Goal: Task Accomplishment & Management: Use online tool/utility

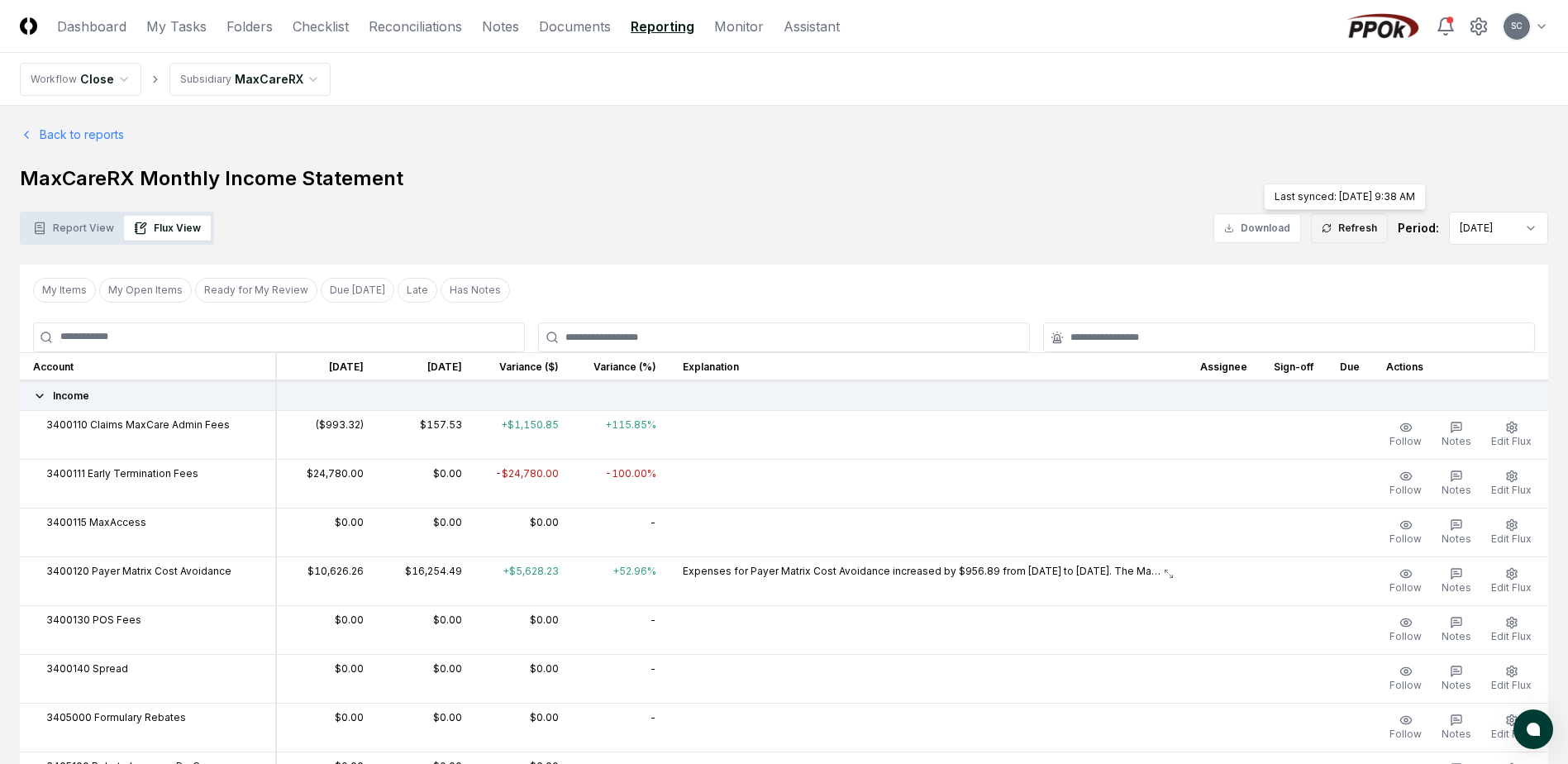
click at [1342, 230] on button "Refresh" at bounding box center [1349, 228] width 76 height 30
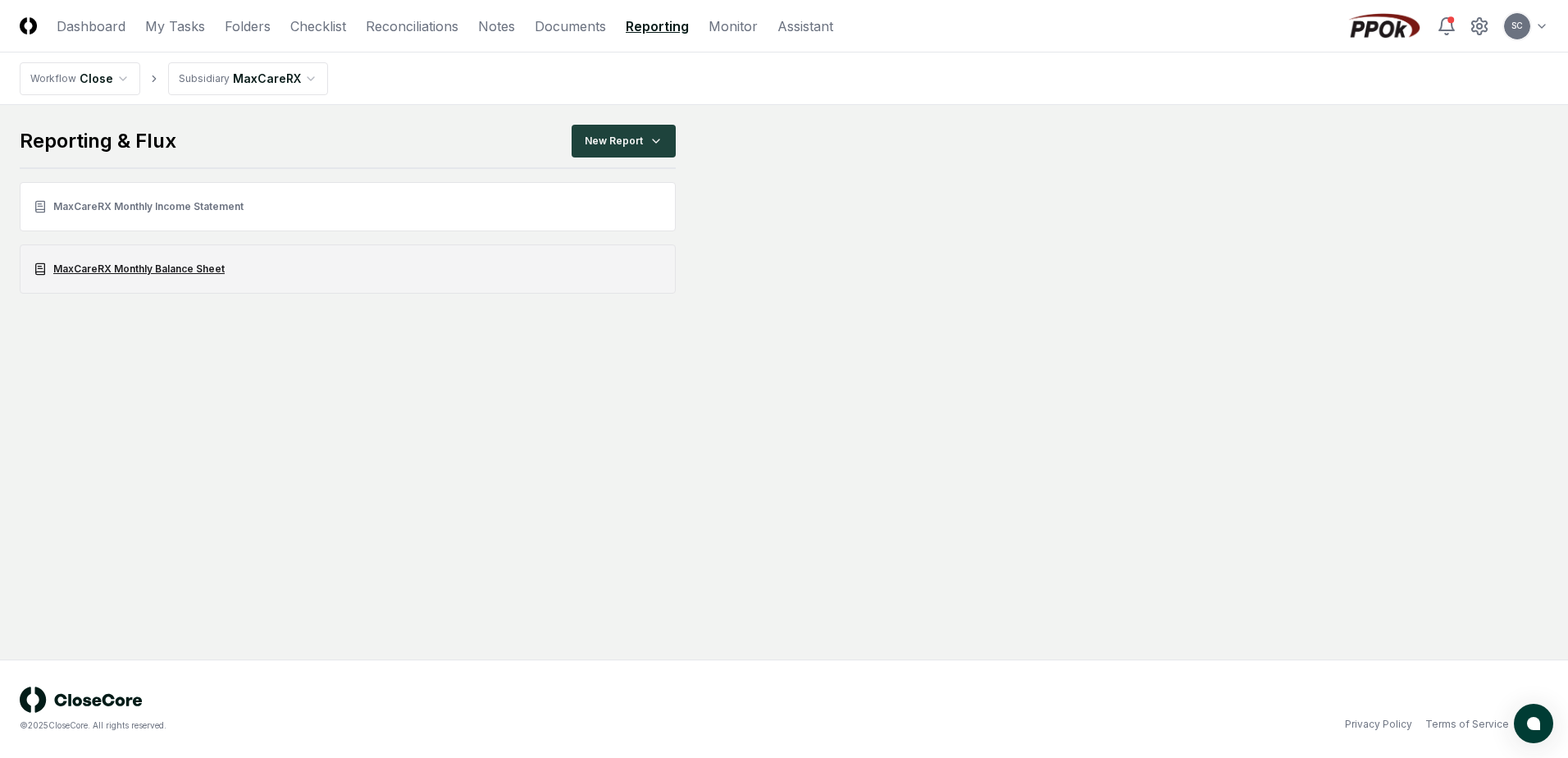
click at [89, 263] on link "MaxCareRX Monthly Balance Sheet" at bounding box center [348, 268] width 656 height 49
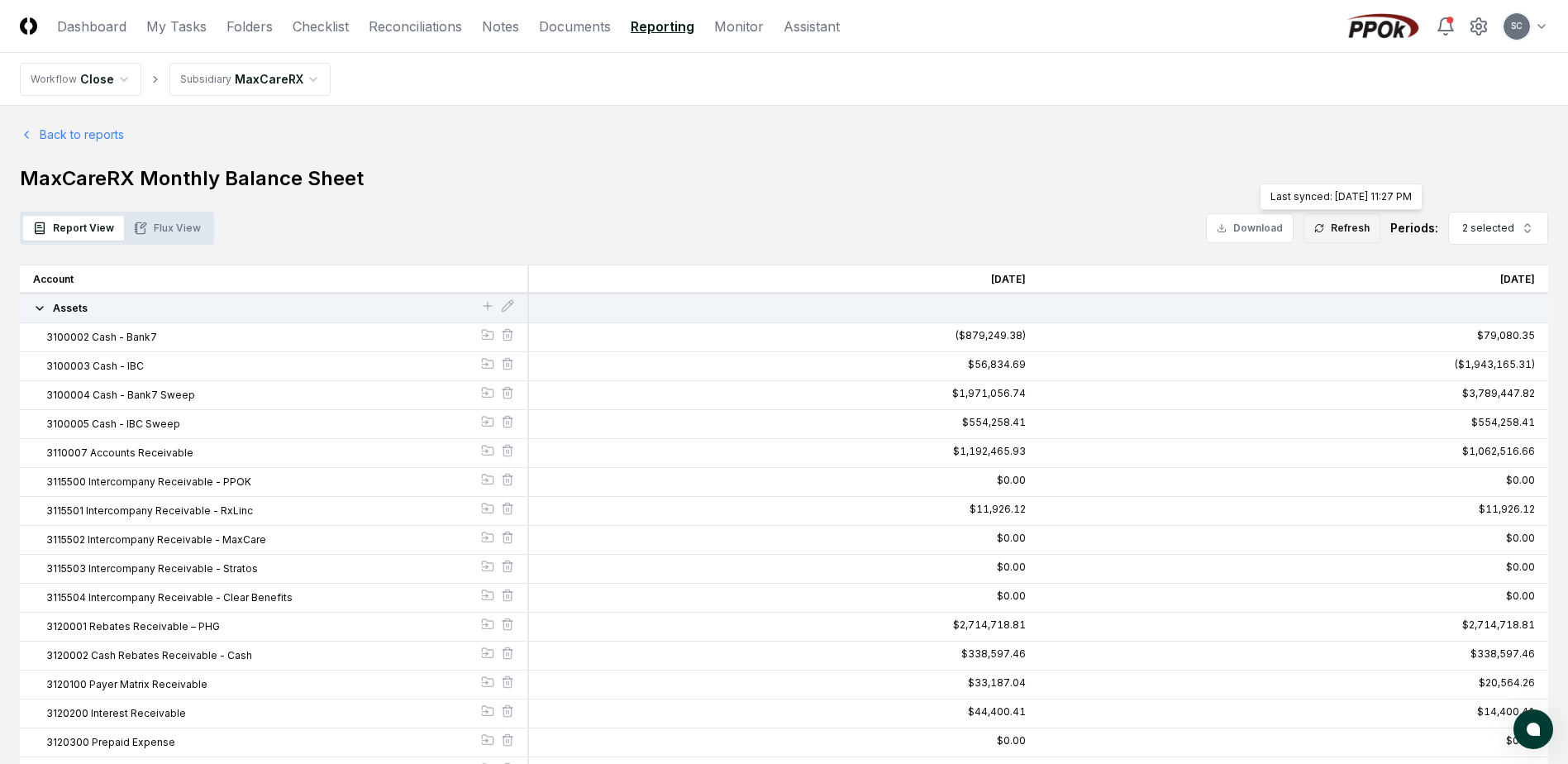
click at [1339, 229] on button "Refresh" at bounding box center [1341, 228] width 76 height 30
click at [160, 229] on button "Flux View" at bounding box center [167, 228] width 87 height 25
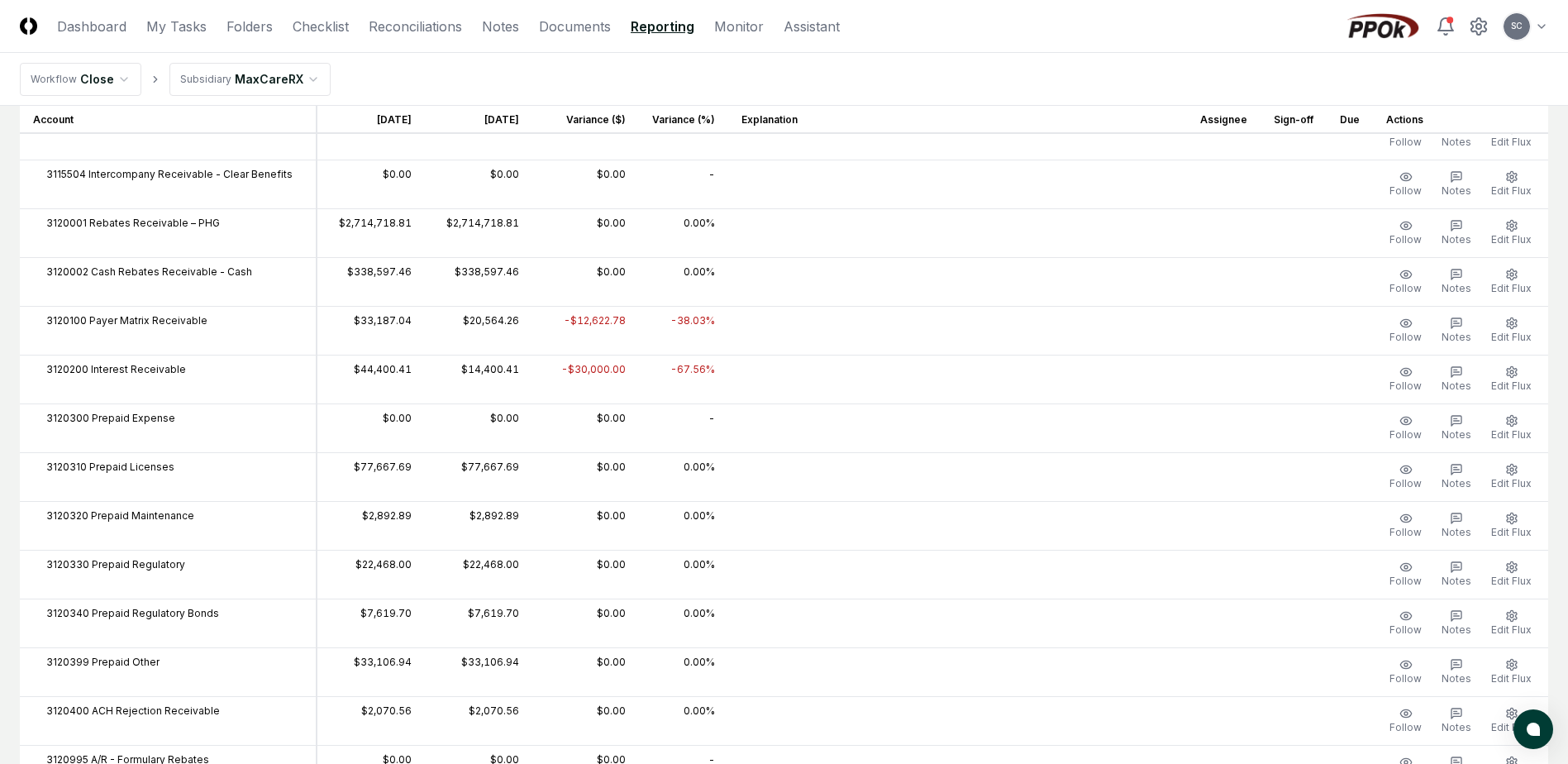
scroll to position [744, 0]
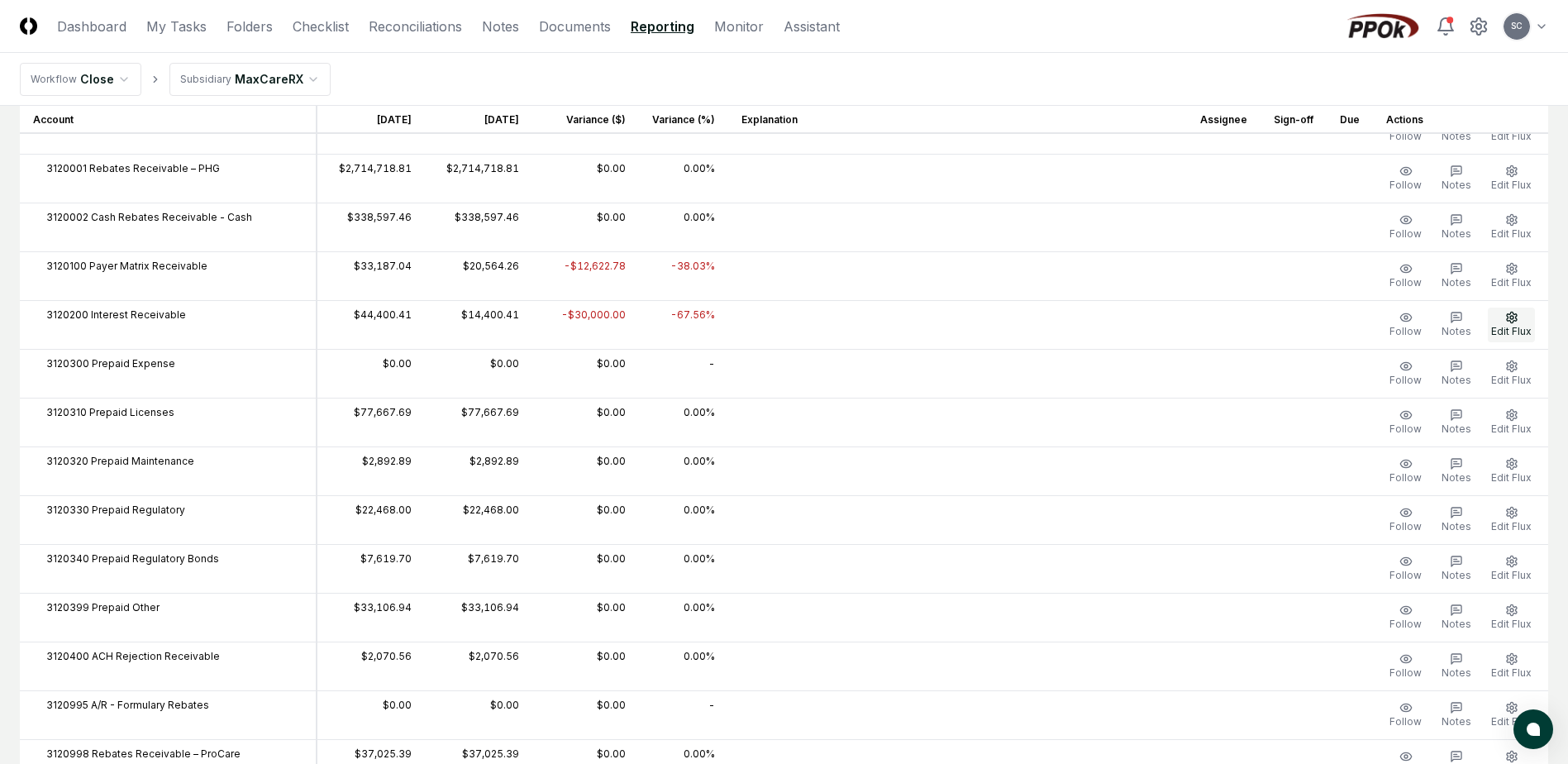
click at [1514, 320] on icon "button" at bounding box center [1511, 317] width 10 height 11
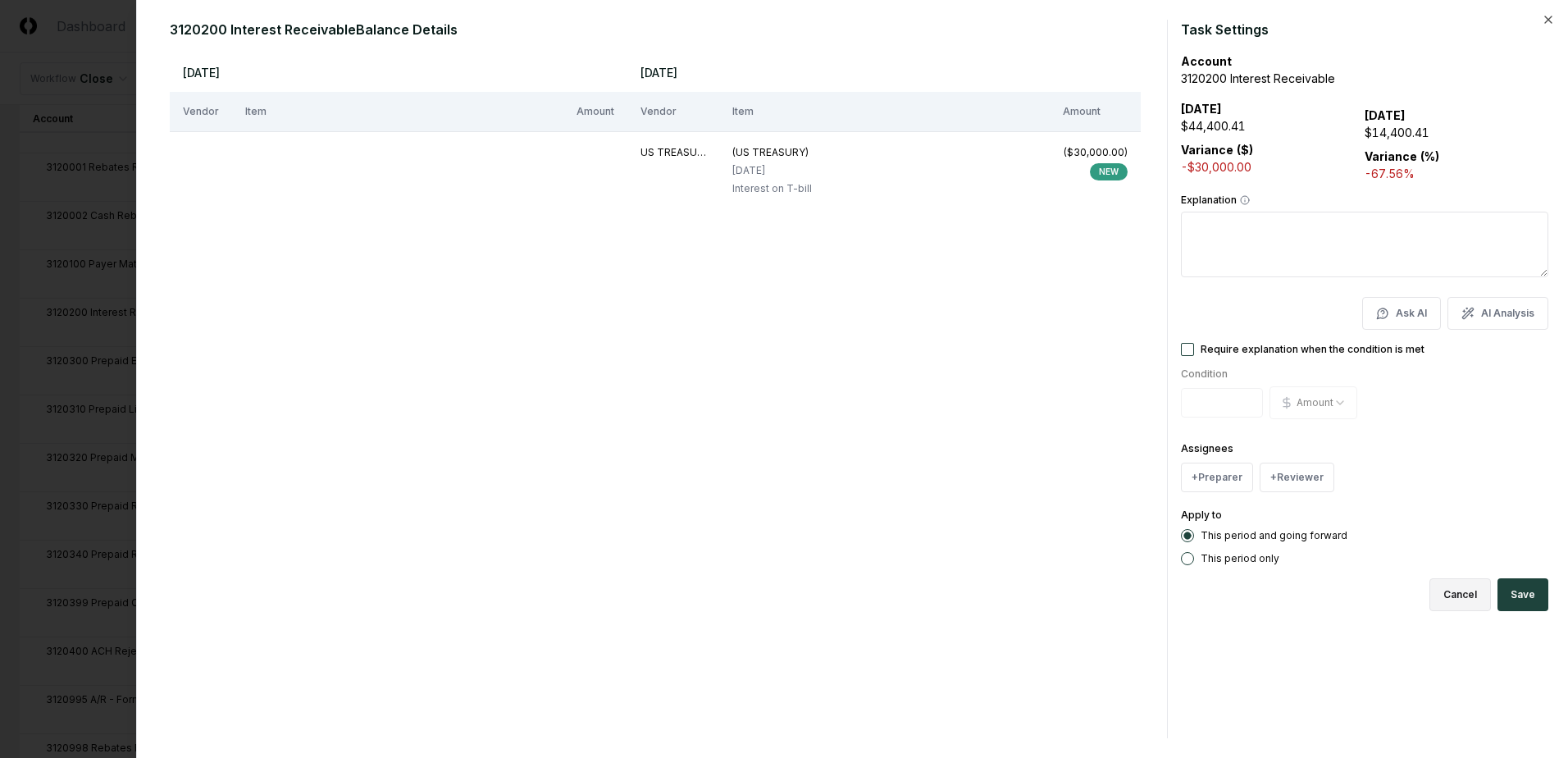
click at [1450, 597] on button "Cancel" at bounding box center [1460, 594] width 61 height 33
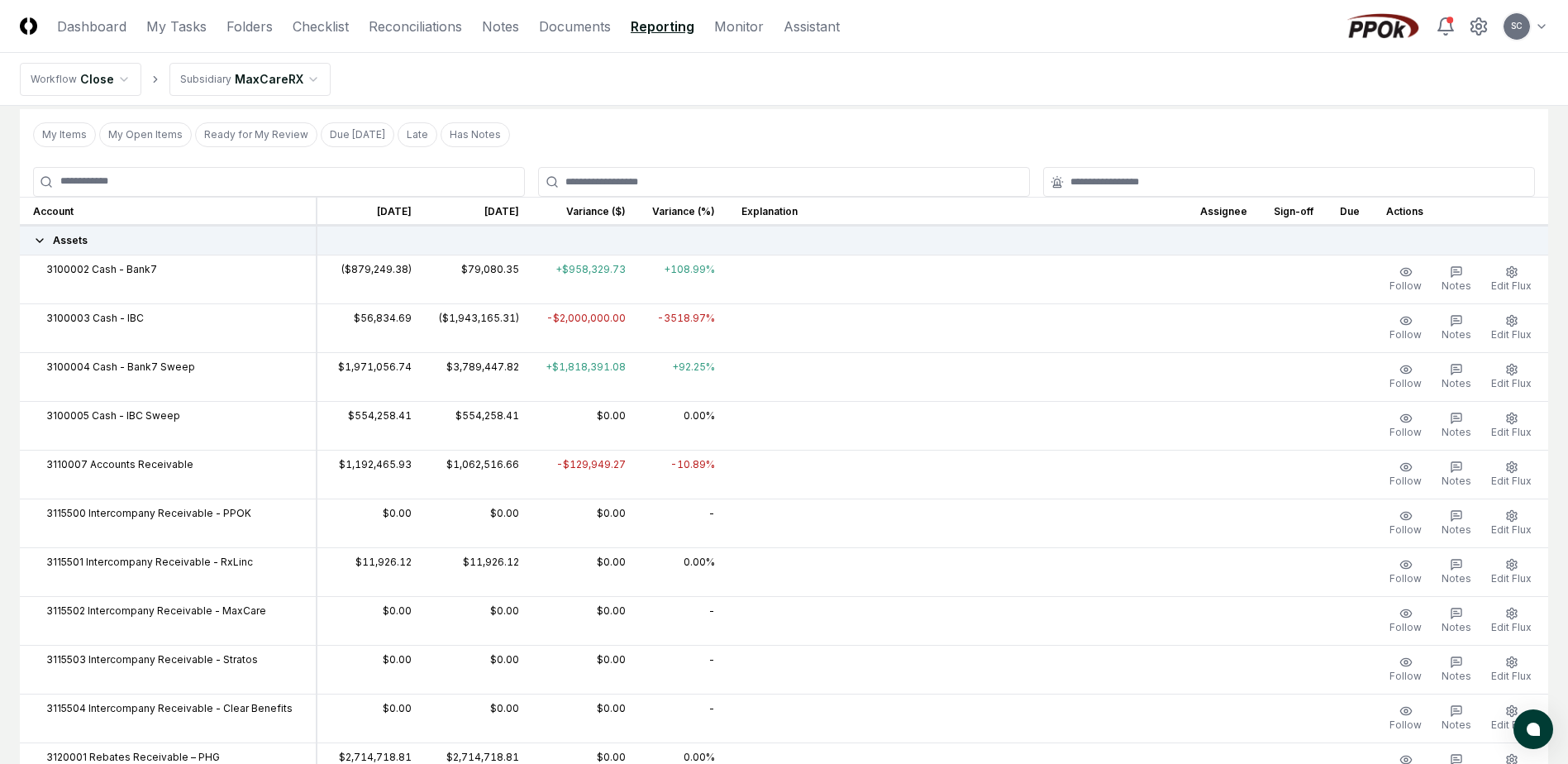
scroll to position [0, 0]
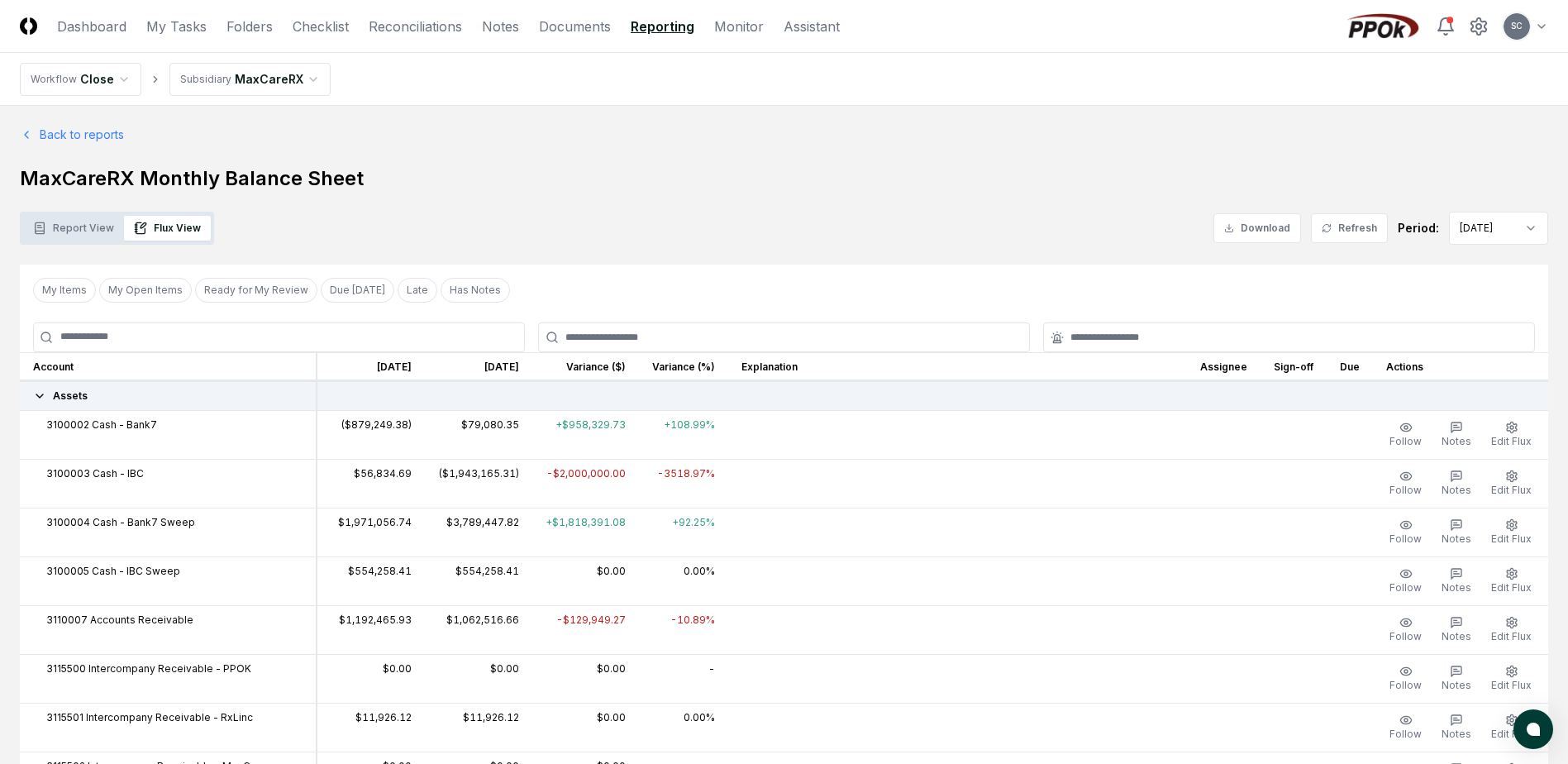
click at [1348, 230] on button "Refresh" at bounding box center [1349, 228] width 76 height 30
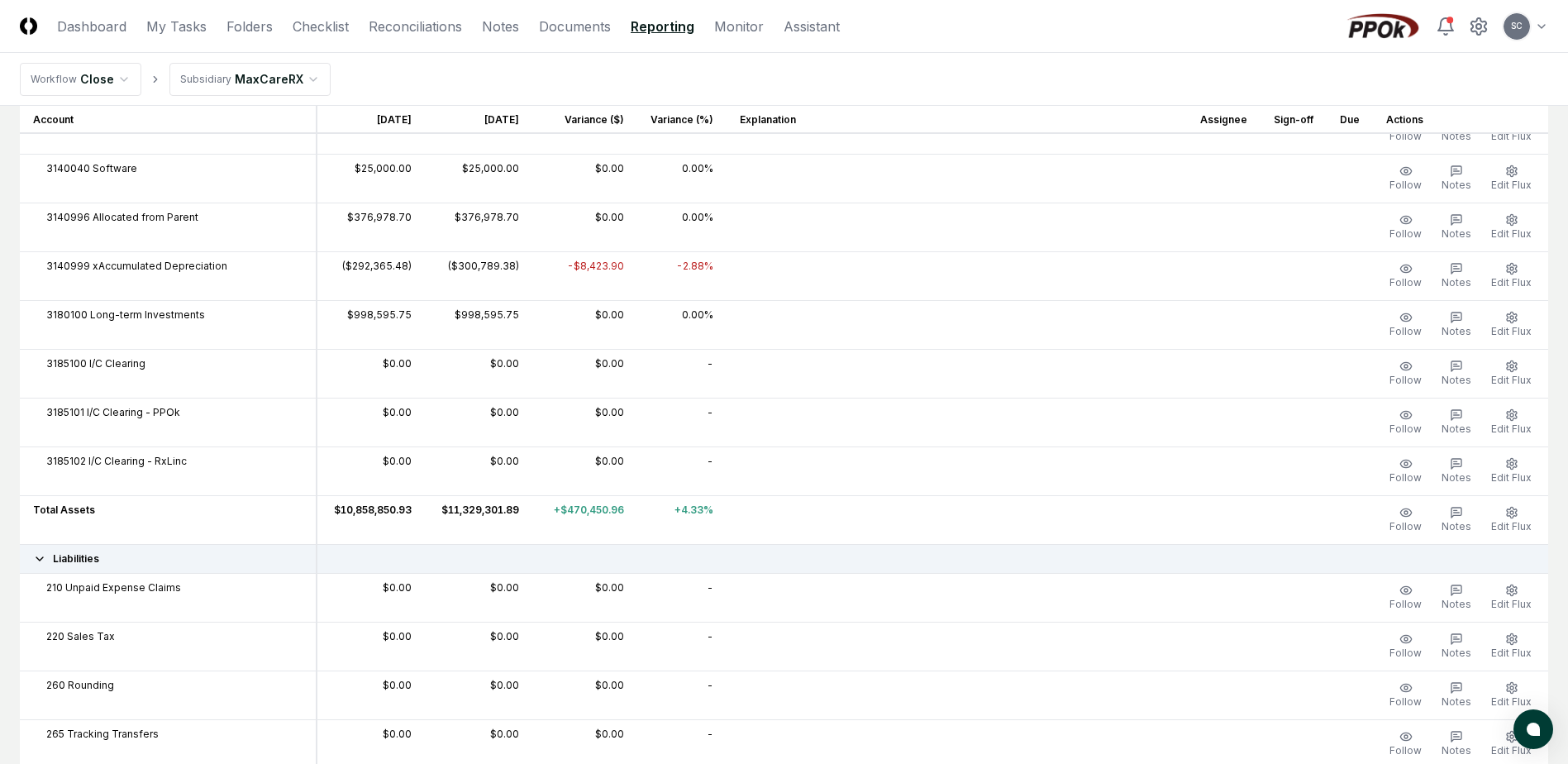
scroll to position [1488, 0]
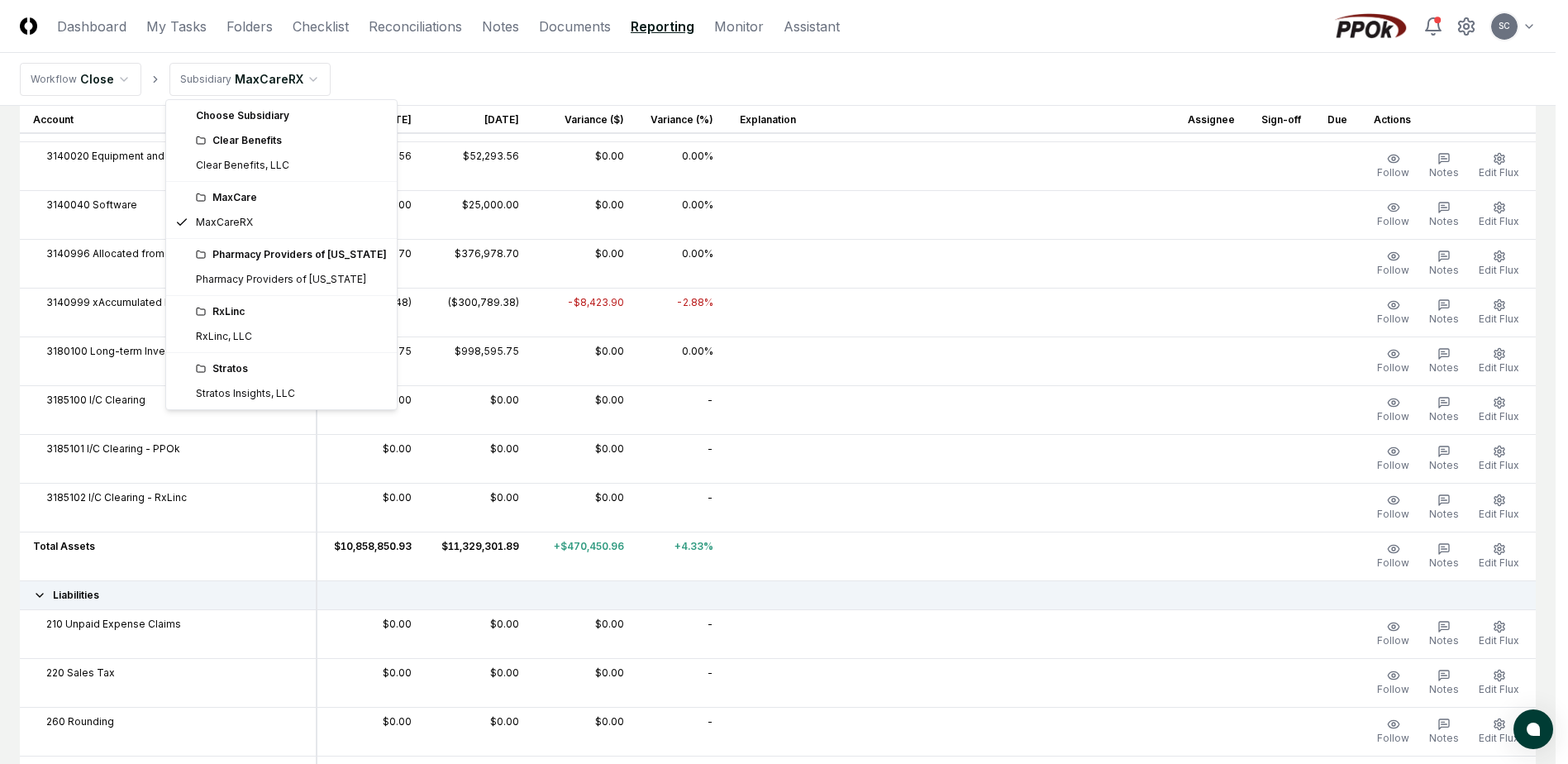
click at [208, 87] on html "CloseCore Dashboard My Tasks Folders Checklist Reconciliations Notes Documents …" at bounding box center [784, 663] width 1568 height 4303
click at [210, 87] on html "CloseCore Dashboard My Tasks Folders Checklist Reconciliations Notes Documents …" at bounding box center [784, 663] width 1568 height 4303
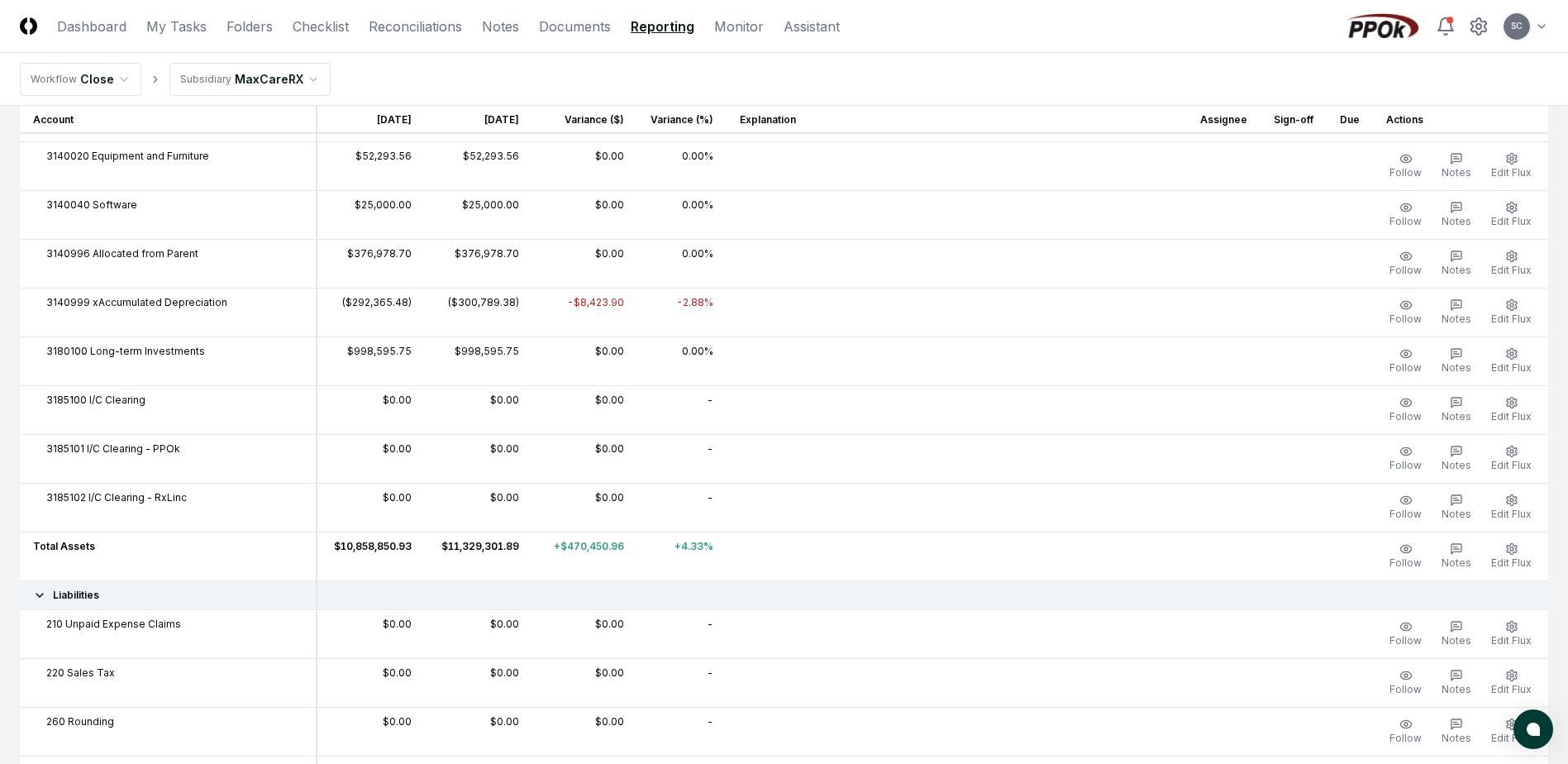
click at [230, 65] on html "CloseCore Dashboard My Tasks Folders Checklist Reconciliations Notes Documents …" at bounding box center [784, 663] width 1568 height 4303
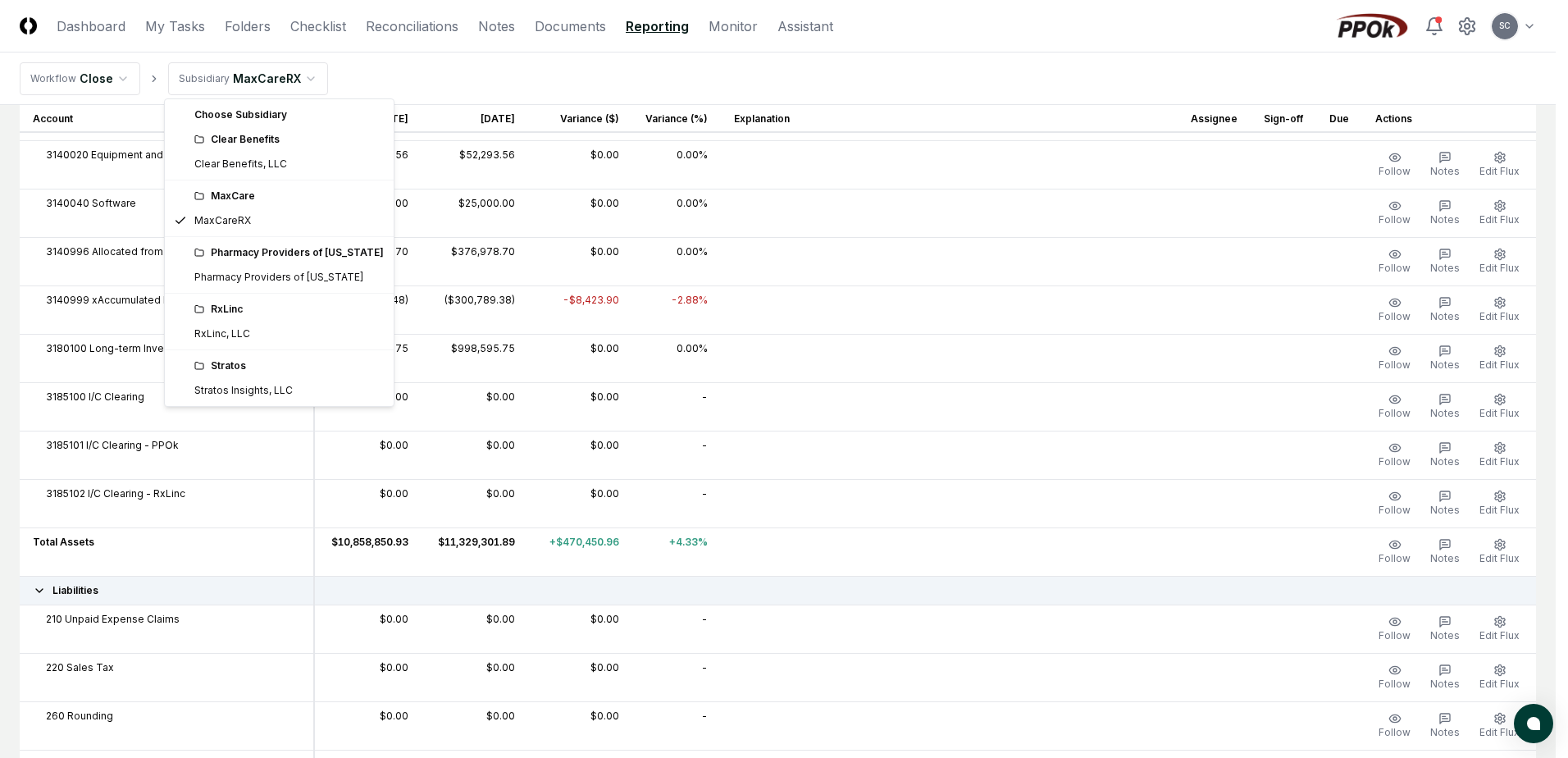
click at [226, 256] on div "Pharmacy Providers of [US_STATE]" at bounding box center [289, 252] width 190 height 14
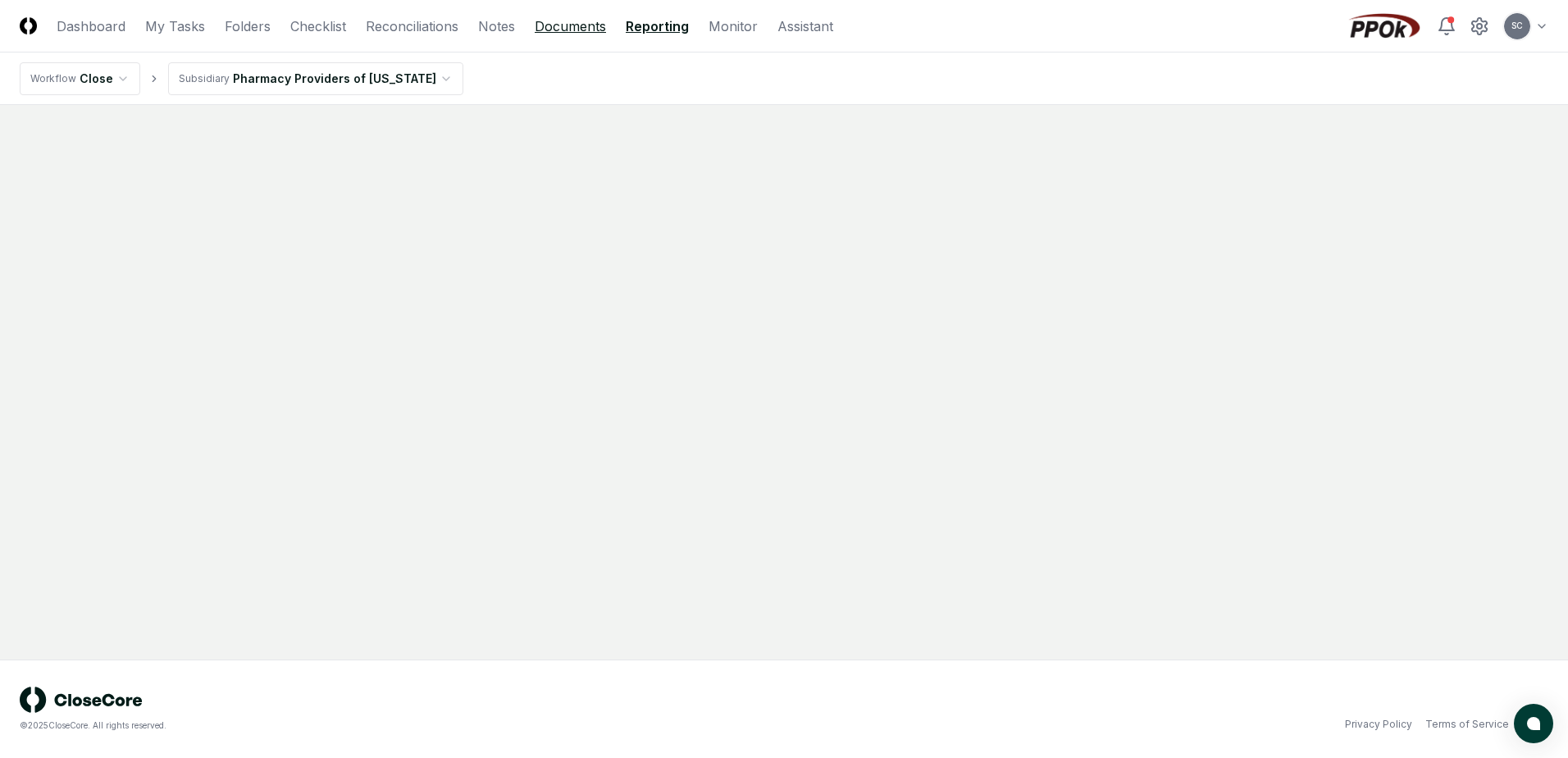
click at [564, 25] on link "Documents" at bounding box center [570, 26] width 71 height 20
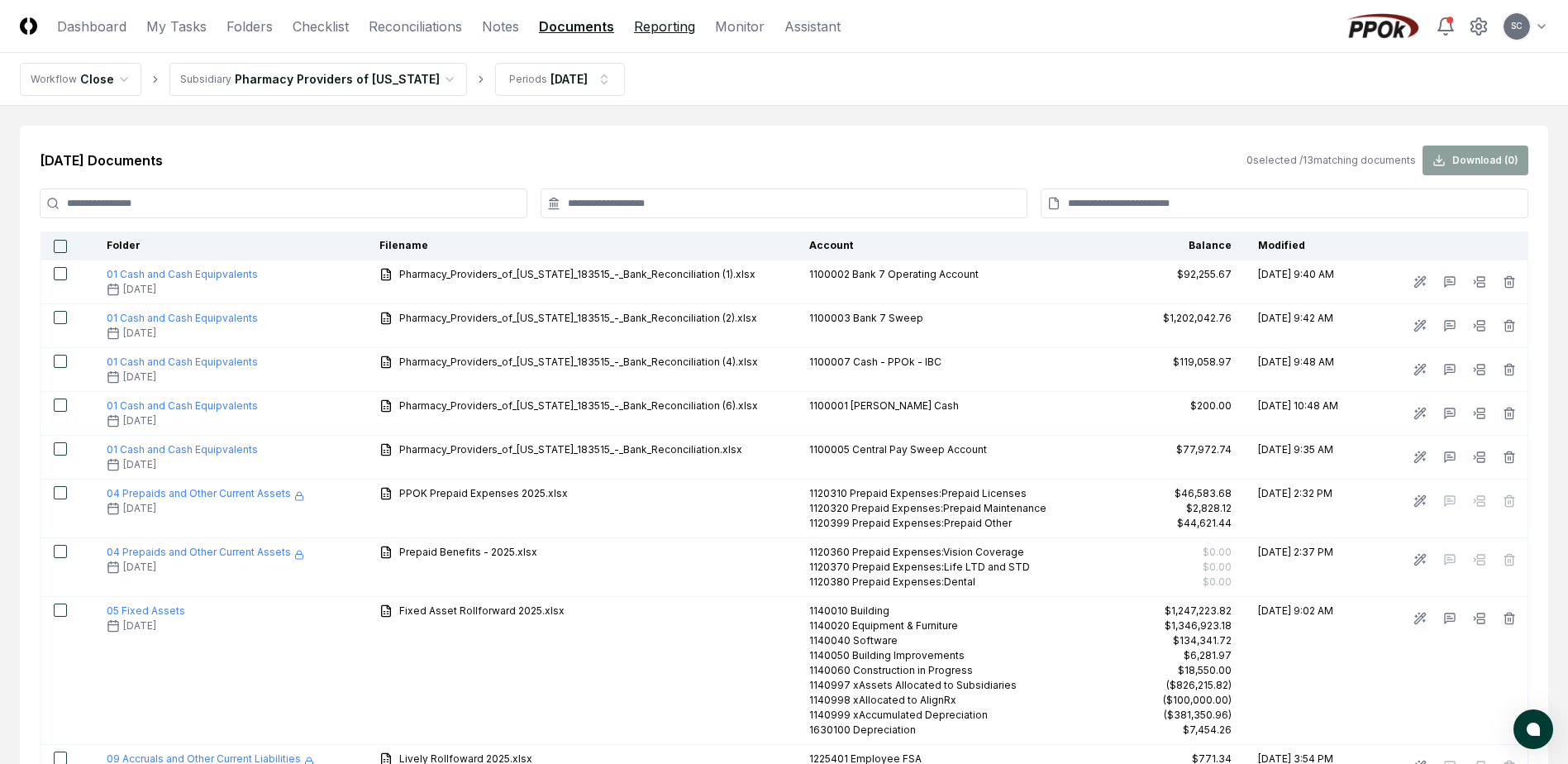
click at [646, 25] on link "Reporting" at bounding box center [664, 26] width 61 height 20
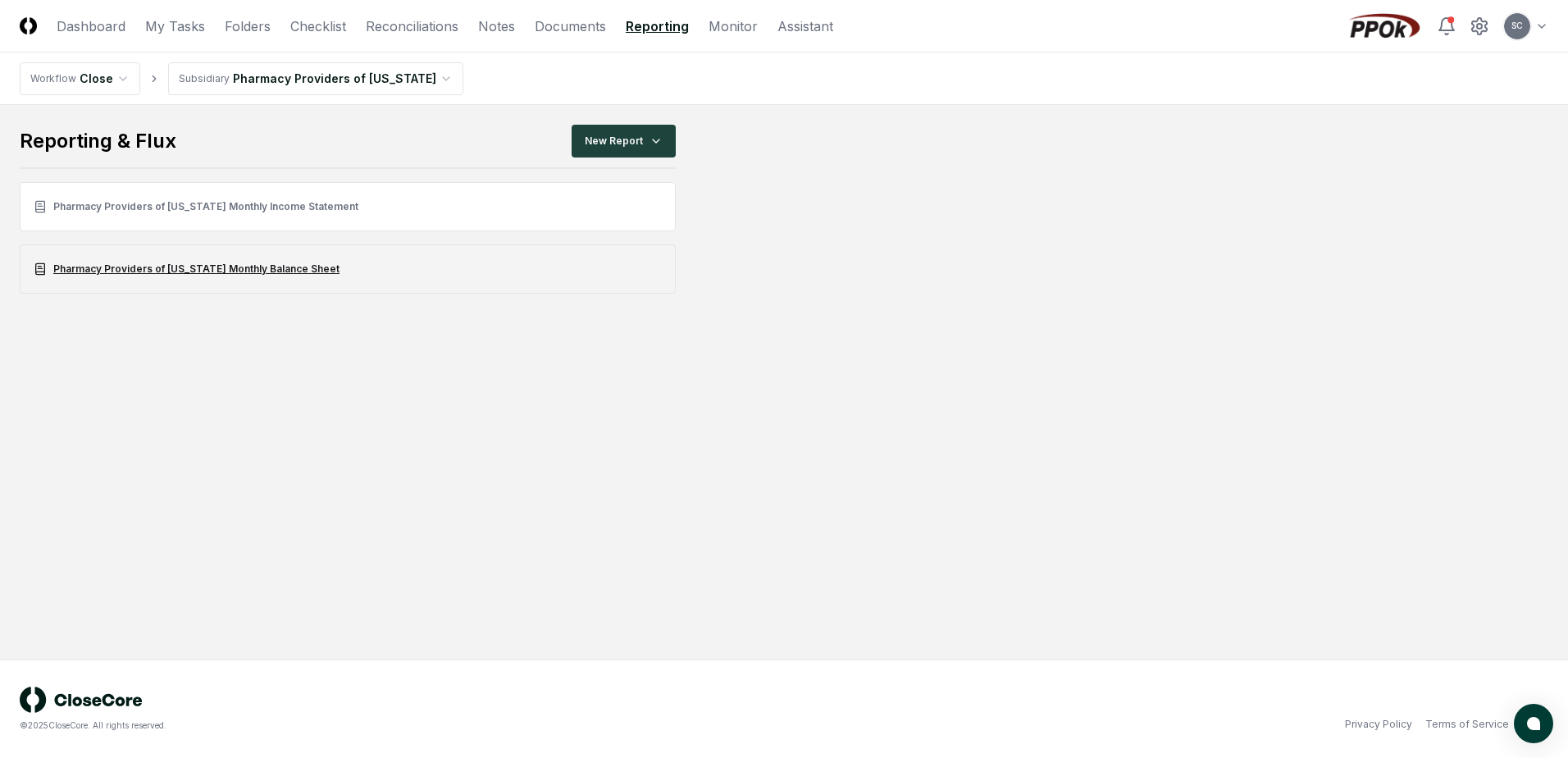
click at [157, 267] on link "Pharmacy Providers of [US_STATE] Monthly Balance Sheet" at bounding box center [348, 268] width 656 height 49
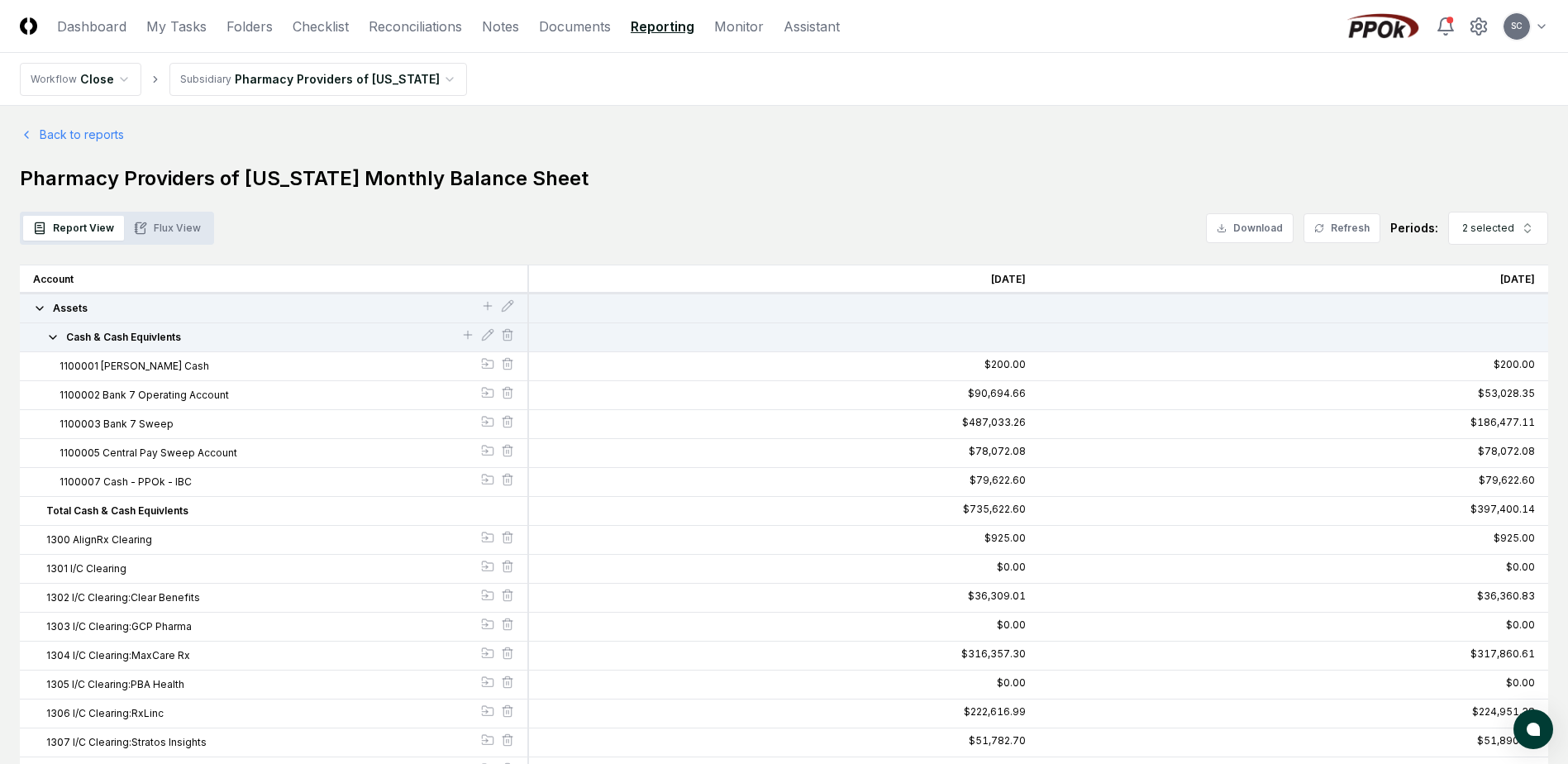
click at [169, 233] on button "Flux View" at bounding box center [167, 228] width 87 height 25
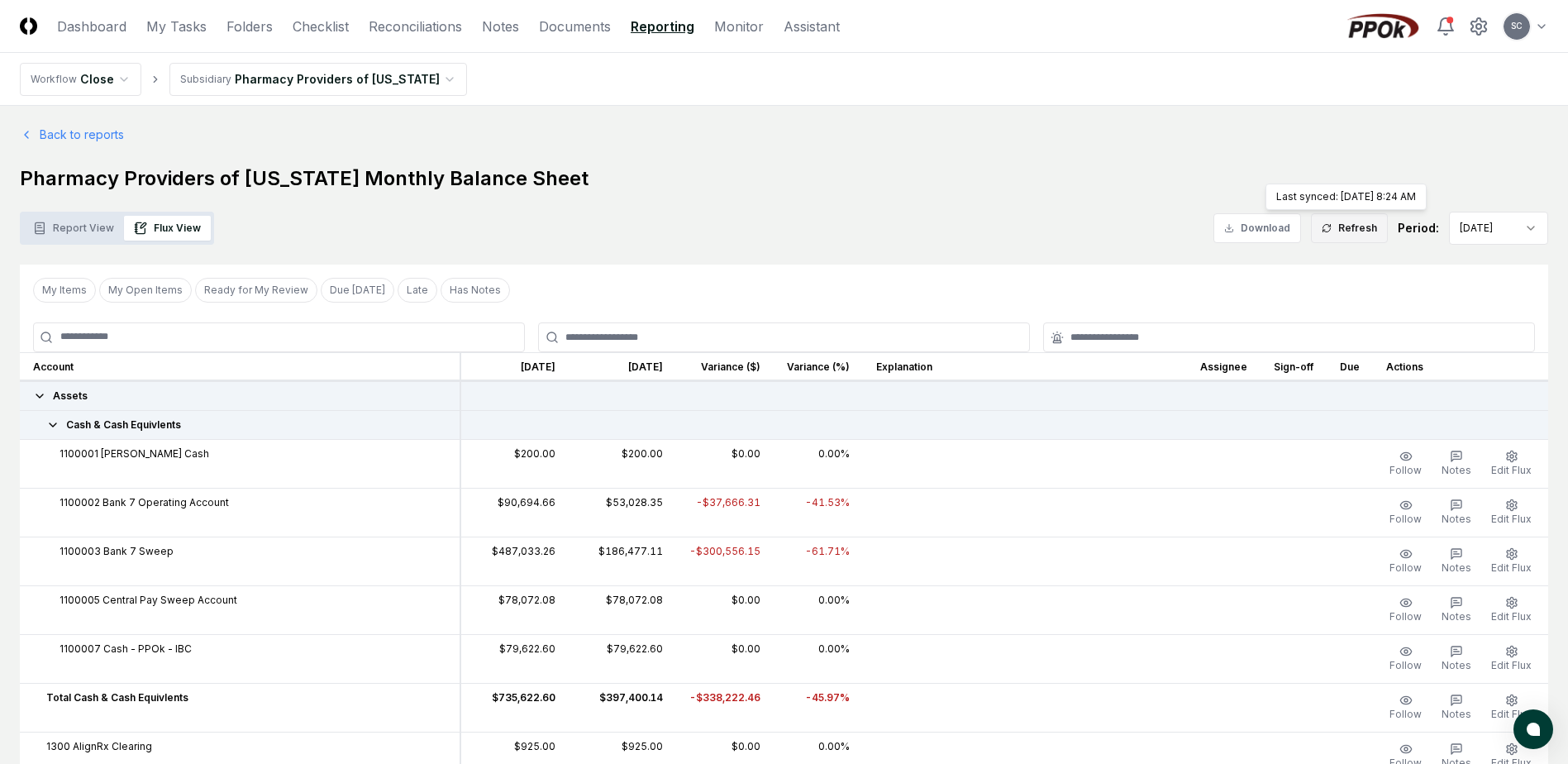
click at [1367, 230] on button "Refresh" at bounding box center [1349, 228] width 76 height 30
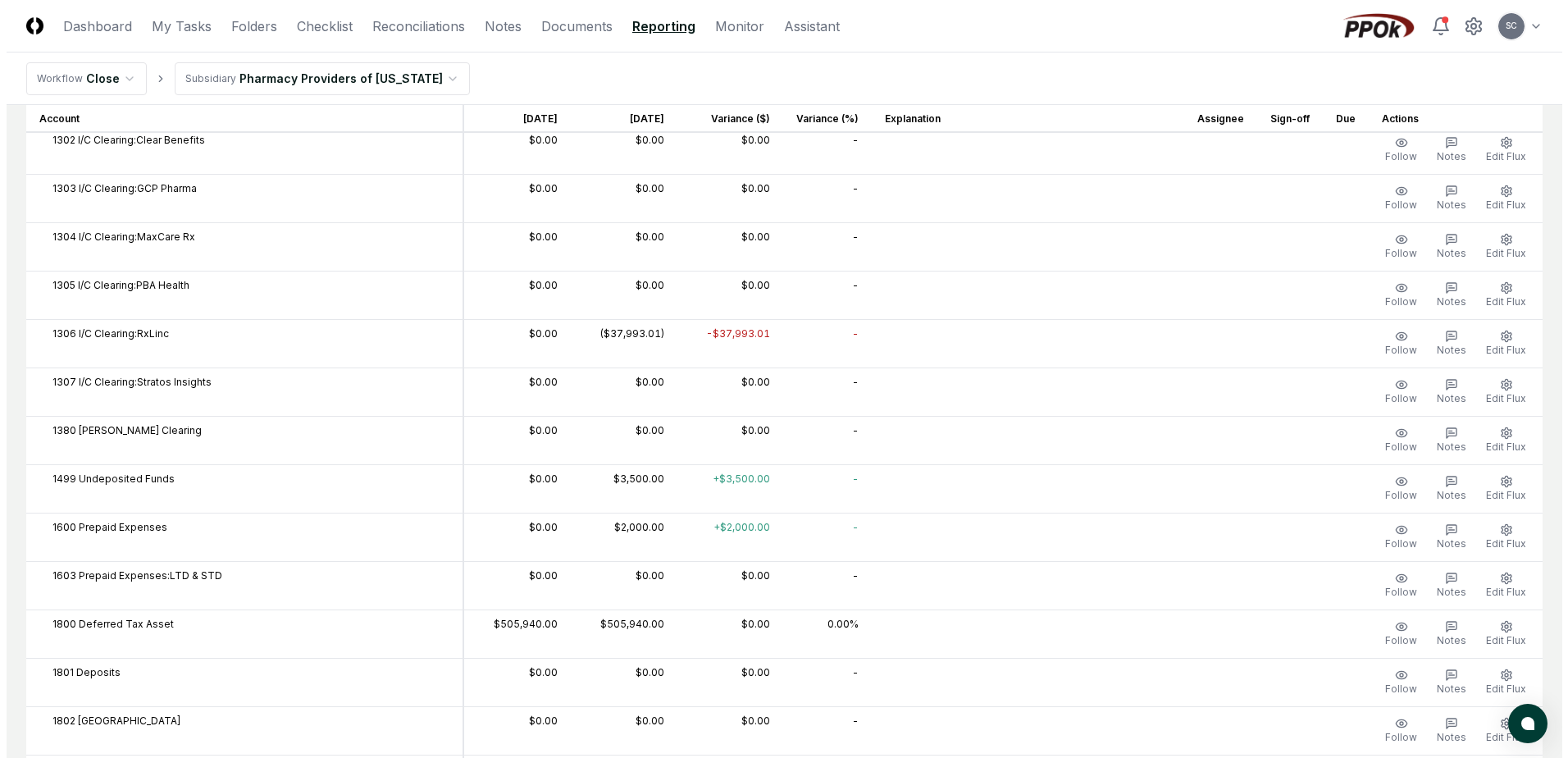
scroll to position [696, 0]
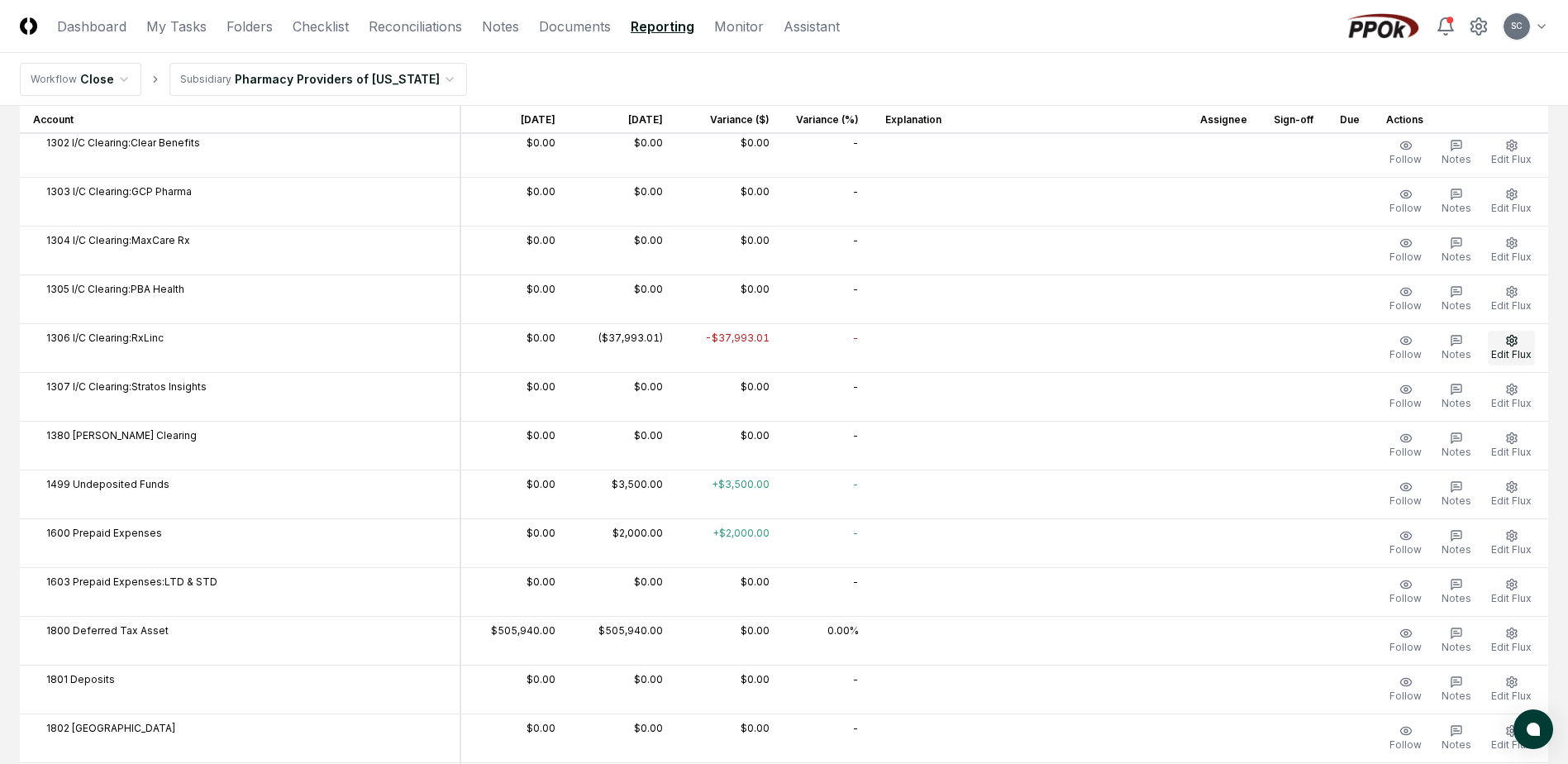
click at [1514, 346] on button "Edit Flux" at bounding box center [1512, 348] width 47 height 35
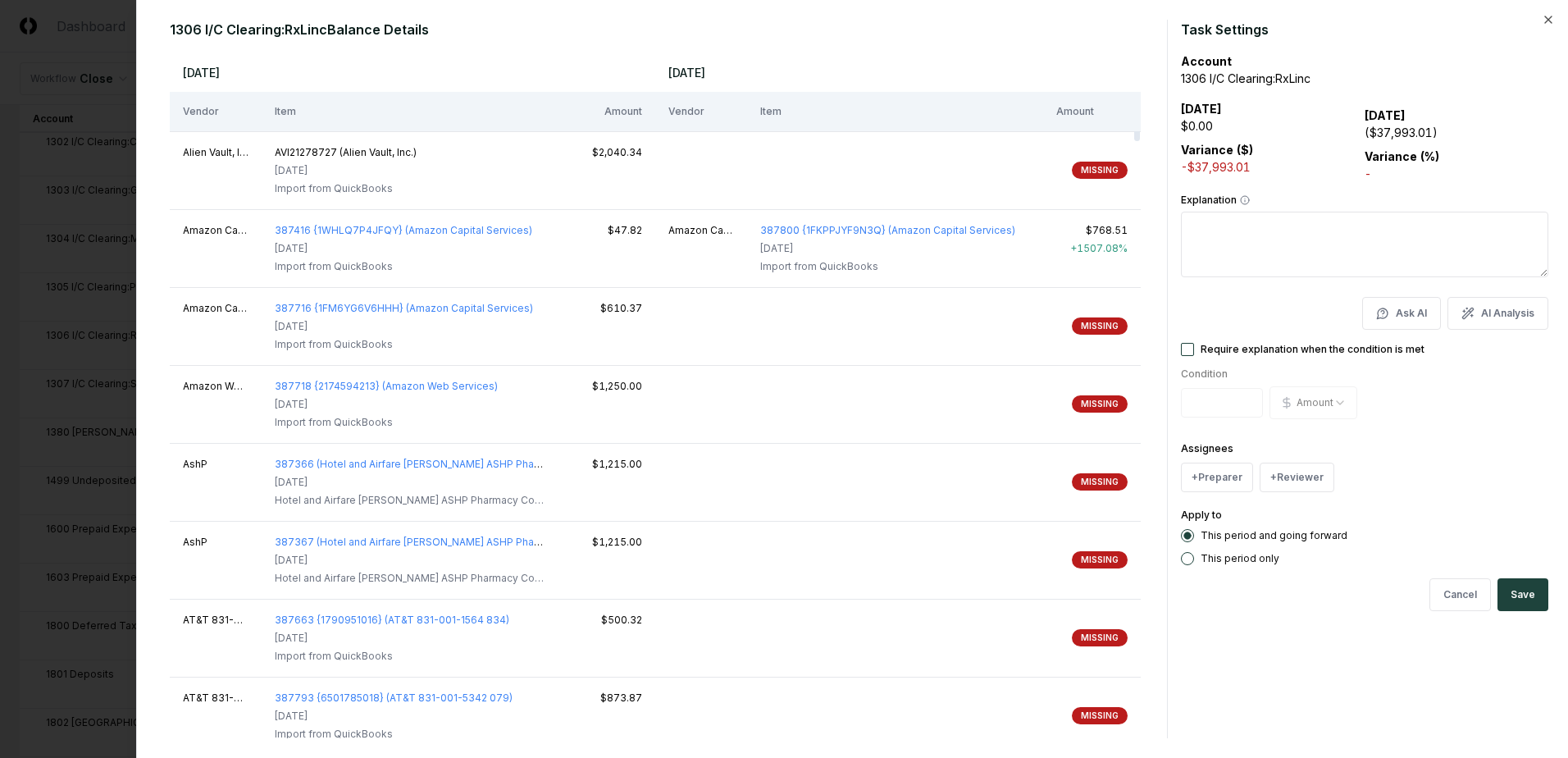
click at [1485, 313] on button "AI Analysis" at bounding box center [1498, 313] width 101 height 33
type textarea "*"
type textarea "**********"
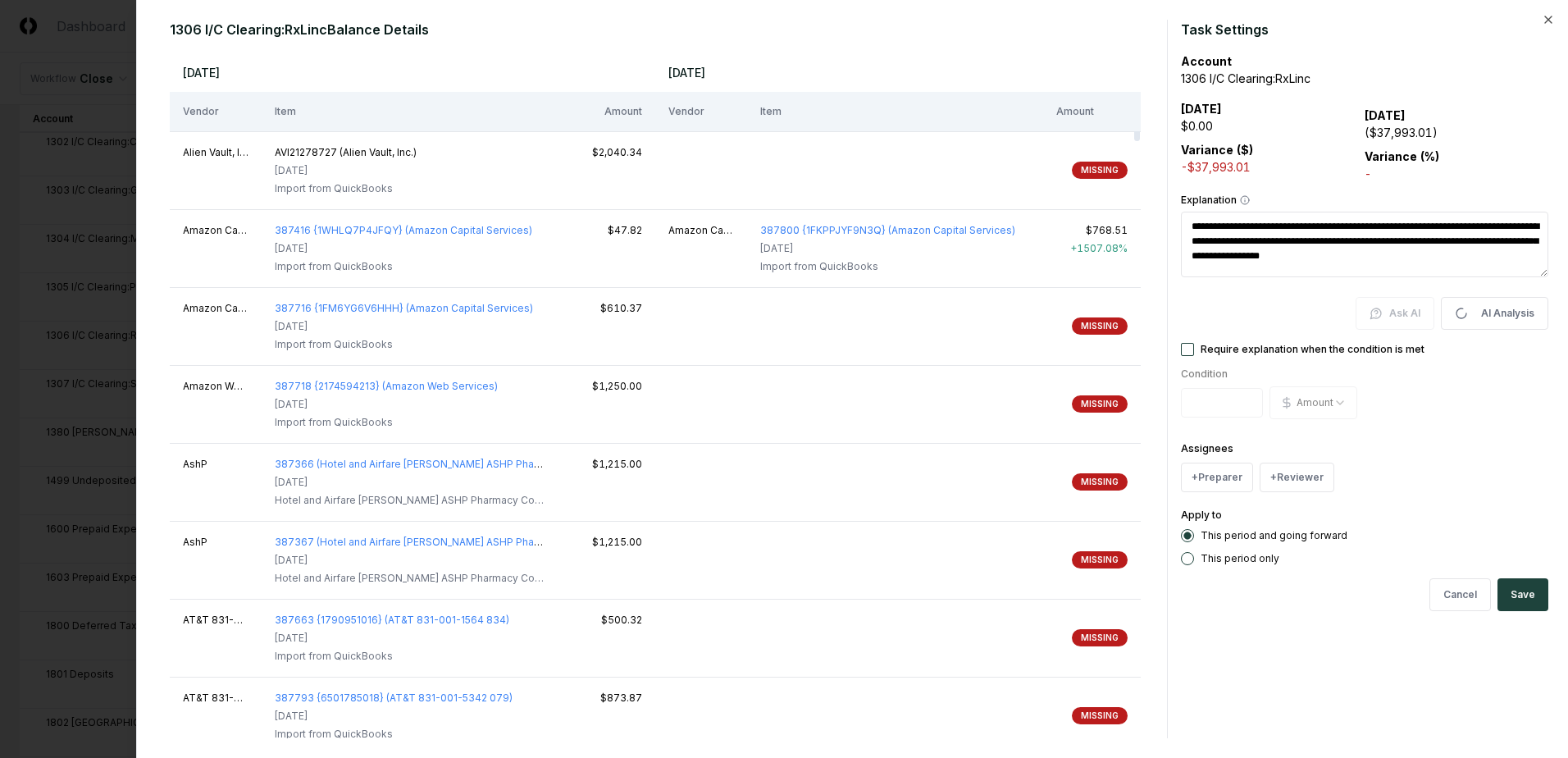
type textarea "*"
type textarea "**********"
type textarea "*"
type textarea "**********"
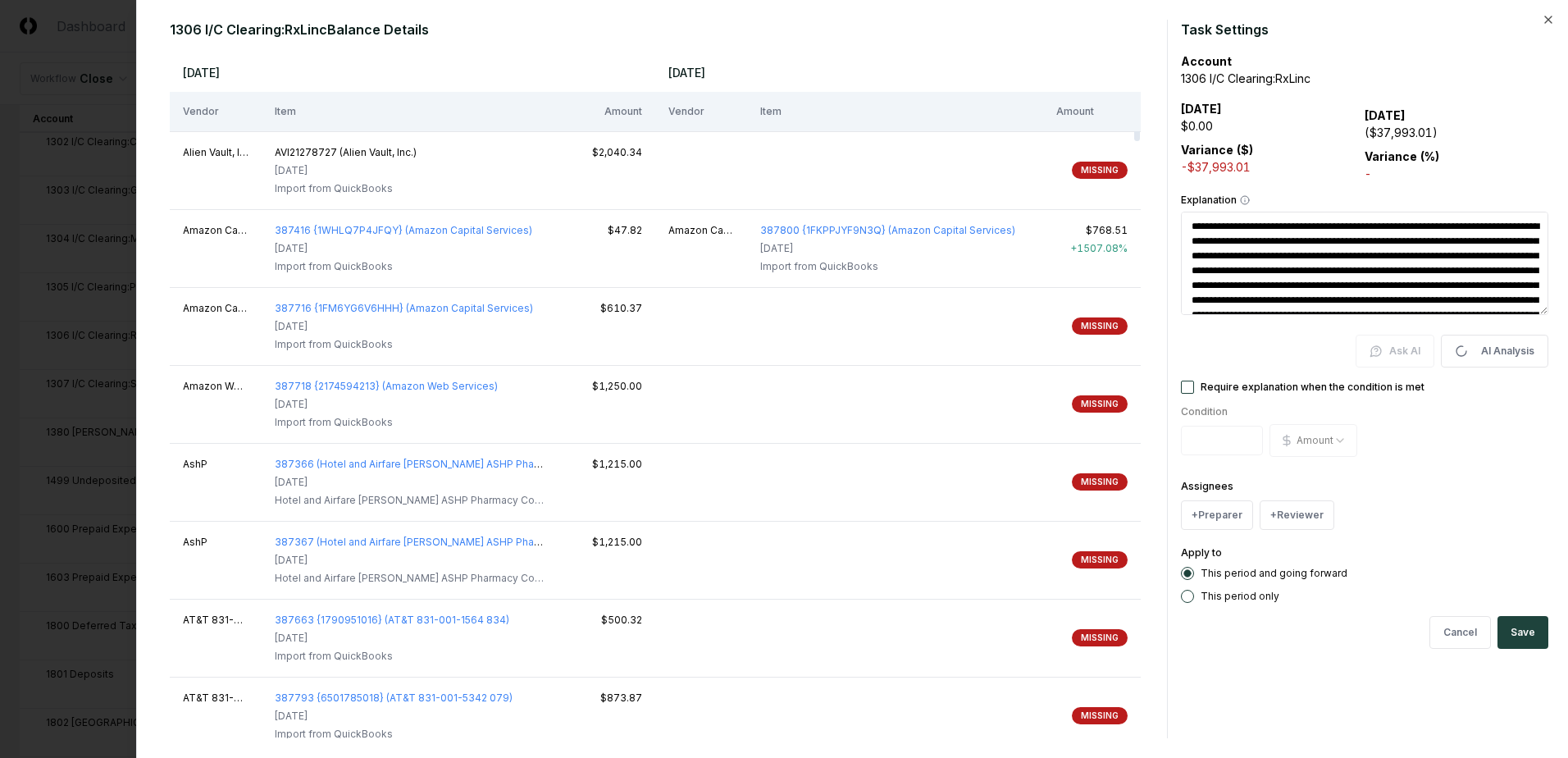
type textarea "*"
type textarea "**********"
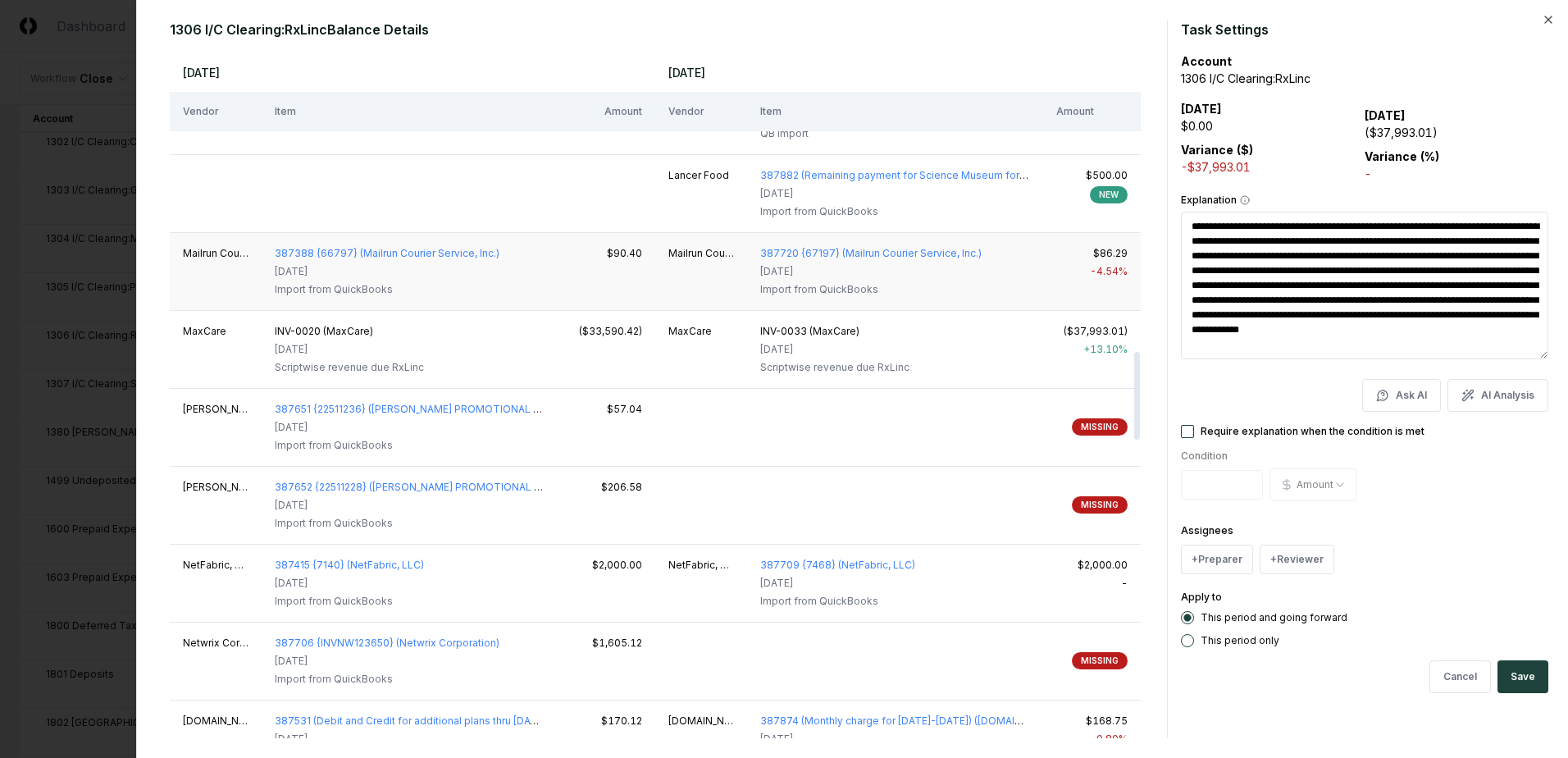
scroll to position [2378, 0]
click at [716, 336] on div "MaxCare" at bounding box center [701, 330] width 66 height 14
click at [577, 329] on div "($33,590.42)" at bounding box center [606, 330] width 71 height 14
drag, startPoint x: 577, startPoint y: 329, endPoint x: 502, endPoint y: 340, distance: 75.8
click at [502, 340] on div "INV-0020 (MaxCare) [DATE] Scriptwise revenue due RxLinc" at bounding box center [409, 348] width 270 height 51
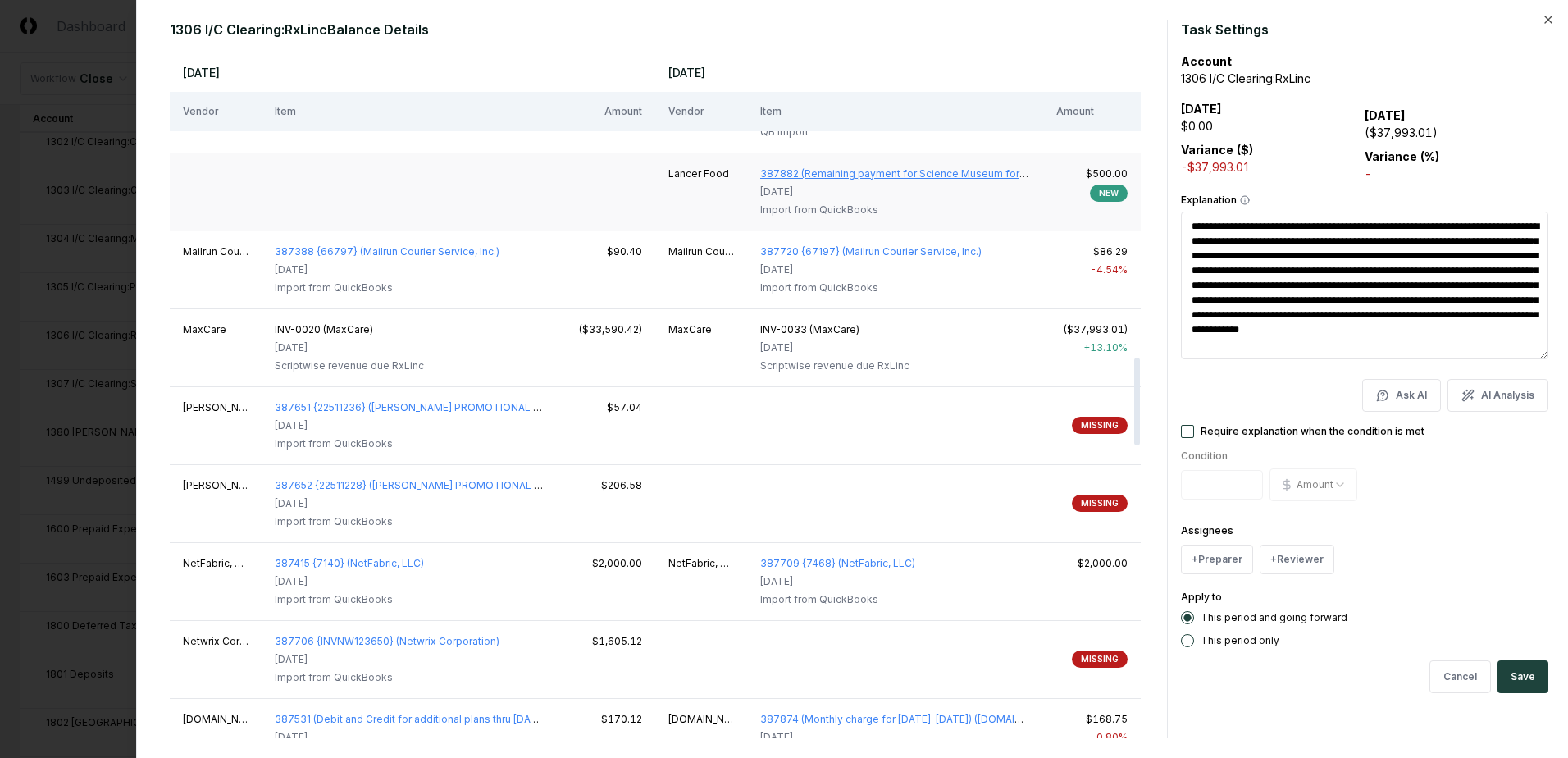
type textarea "*"
